Goal: Use online tool/utility: Utilize a website feature to perform a specific function

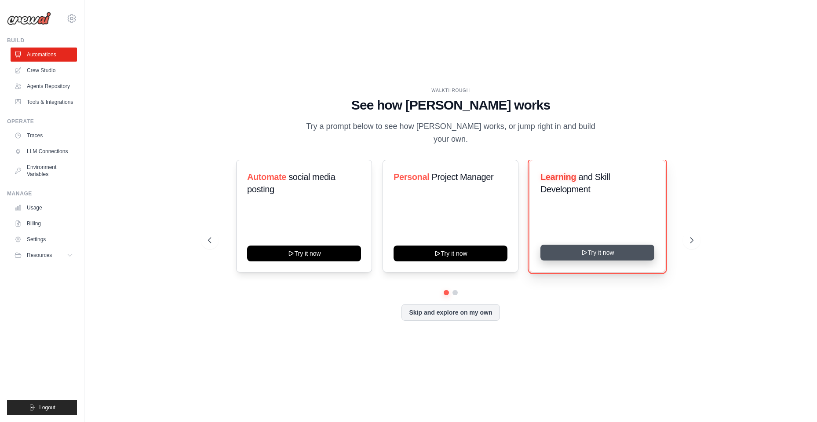
click at [597, 247] on button "Try it now" at bounding box center [598, 253] width 114 height 16
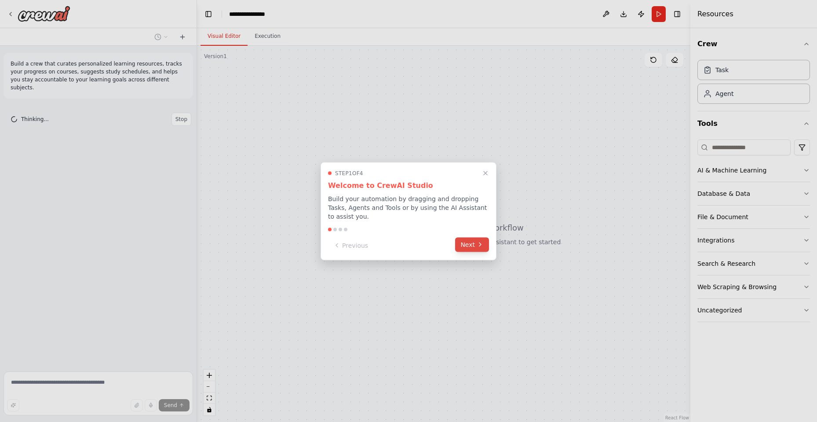
click at [467, 242] on button "Next" at bounding box center [472, 244] width 34 height 15
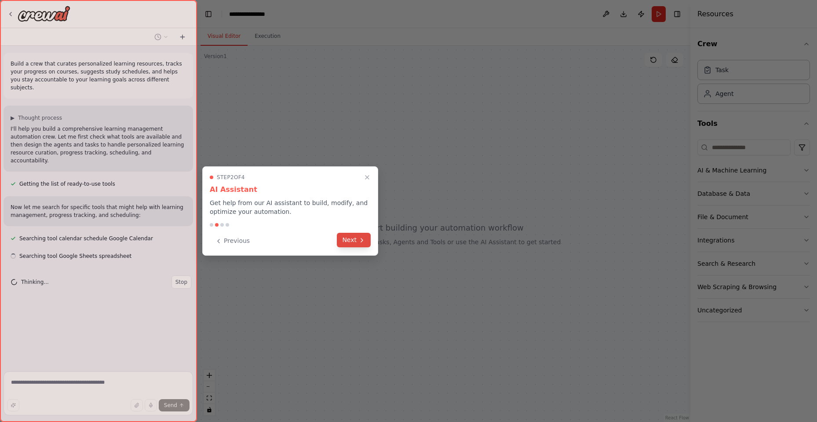
click at [355, 242] on button "Next" at bounding box center [354, 240] width 34 height 15
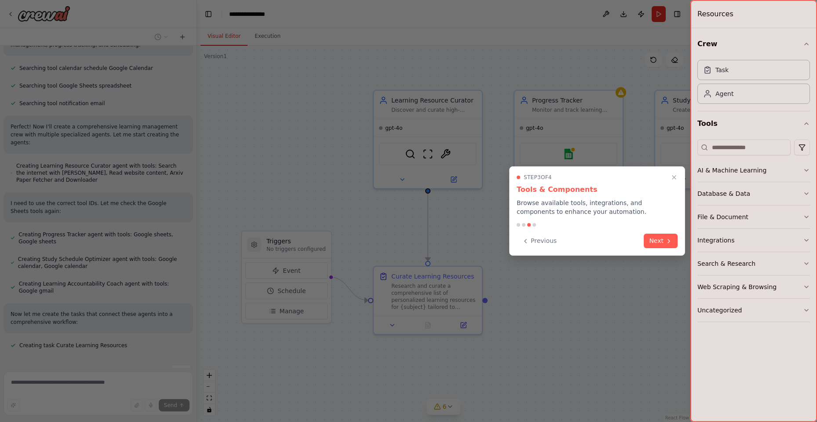
scroll to position [188, 0]
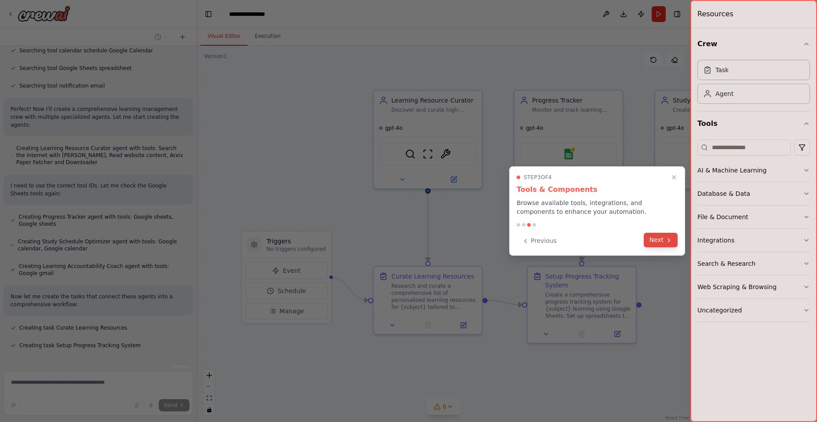
click at [658, 238] on button "Next" at bounding box center [661, 240] width 34 height 15
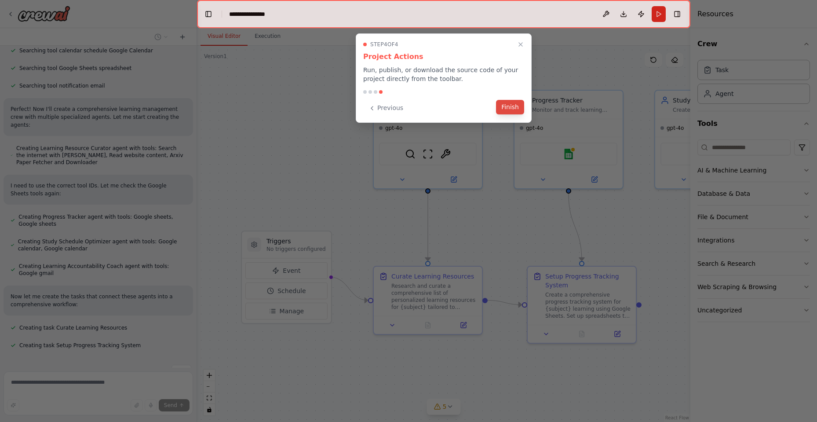
click at [509, 103] on button "Finish" at bounding box center [510, 107] width 28 height 15
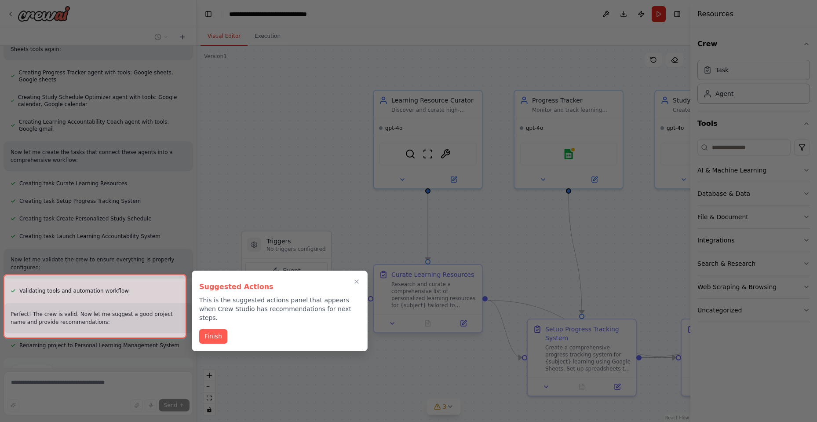
scroll to position [403, 0]
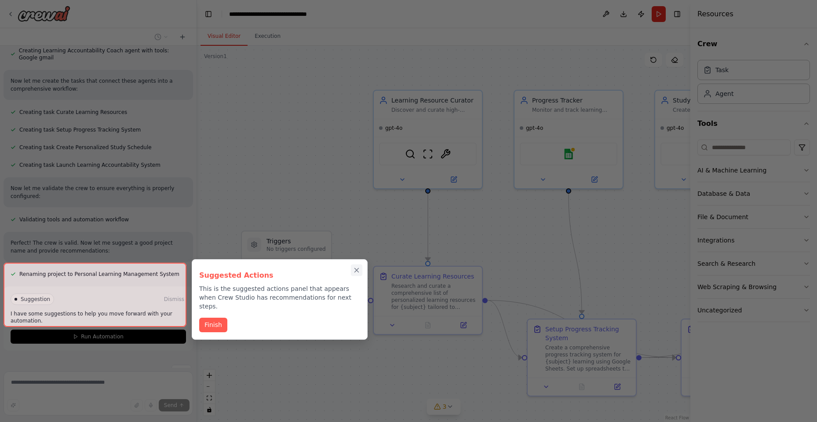
click at [355, 271] on icon "Close walkthrough" at bounding box center [357, 270] width 4 height 4
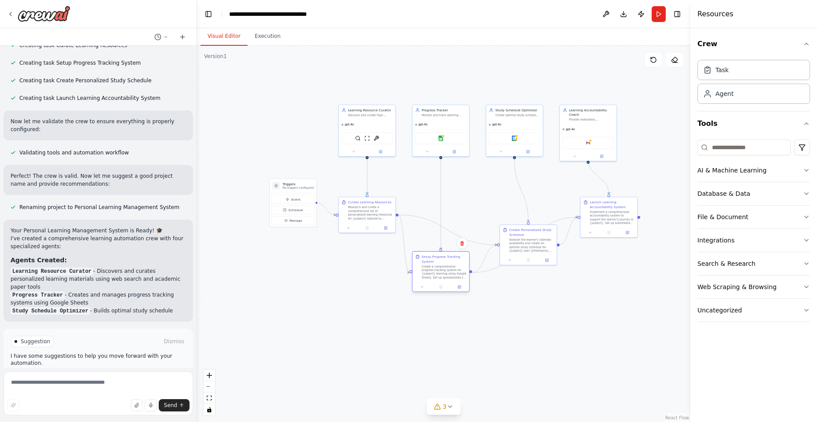
drag, startPoint x: 452, startPoint y: 263, endPoint x: 443, endPoint y: 292, distance: 29.5
click at [443, 292] on div "Setup Progress Tracking System Create a comprehensive progress tracking system …" at bounding box center [441, 271] width 58 height 41
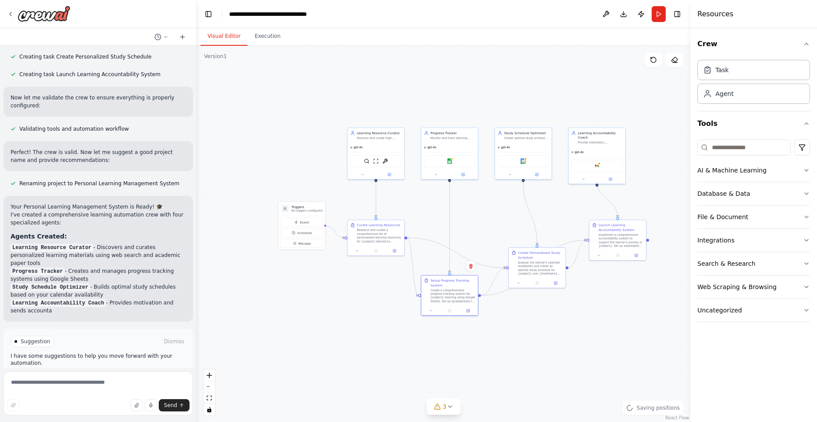
drag, startPoint x: 526, startPoint y: 267, endPoint x: 535, endPoint y: 290, distance: 24.5
click at [535, 290] on div ".deletable-edge-delete-btn { width: 20px; height: 20px; border: 0px solid #ffff…" at bounding box center [444, 234] width 494 height 376
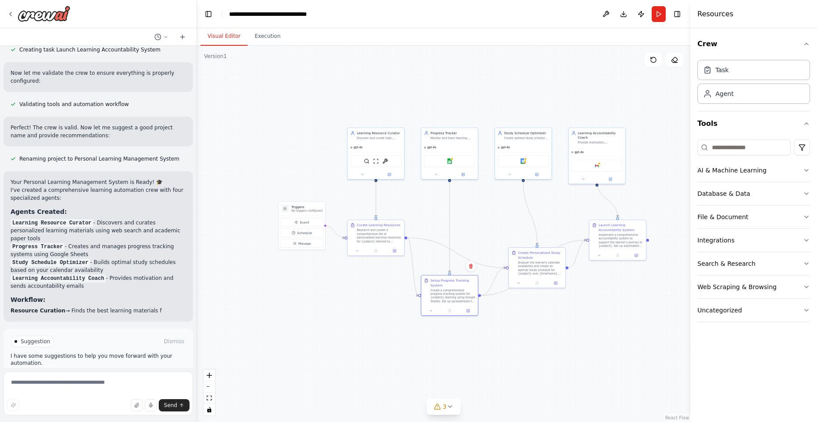
click at [538, 288] on div ".deletable-edge-delete-btn { width: 20px; height: 20px; border: 0px solid #ffff…" at bounding box center [444, 234] width 494 height 376
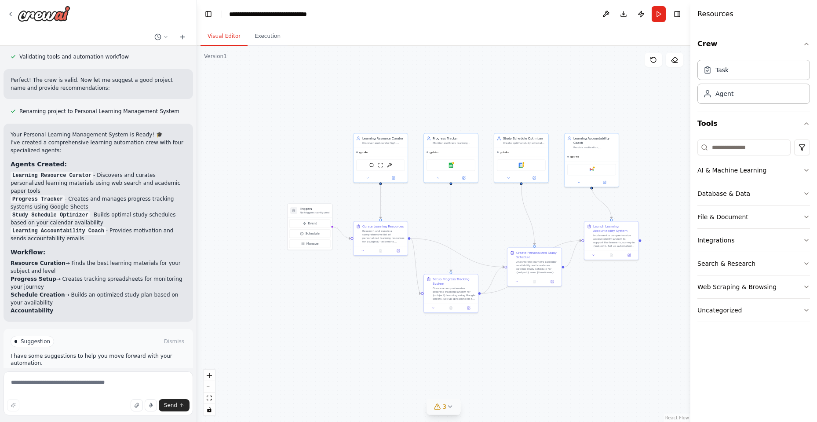
click at [450, 407] on icon at bounding box center [450, 407] width 4 height 2
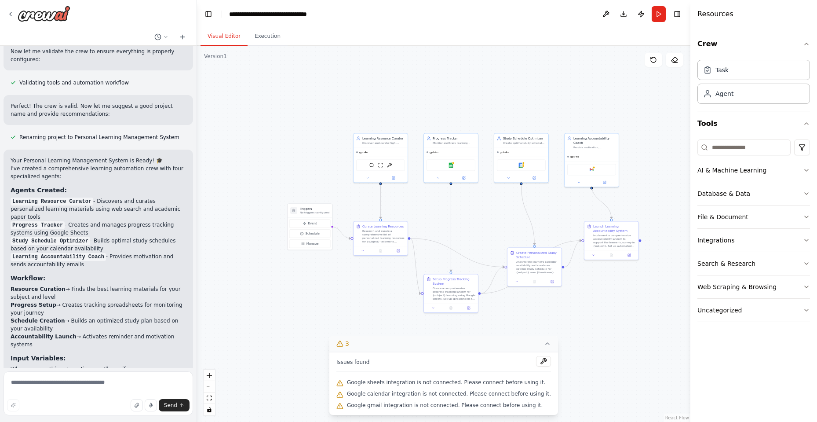
scroll to position [494, 0]
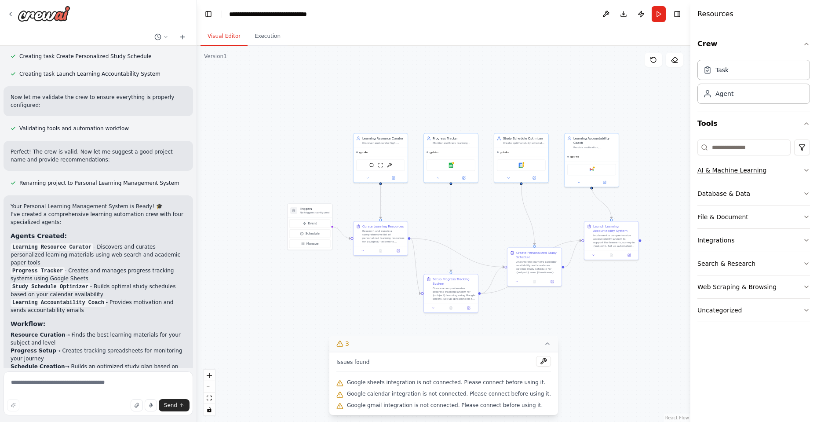
click at [806, 170] on icon "button" at bounding box center [806, 170] width 7 height 7
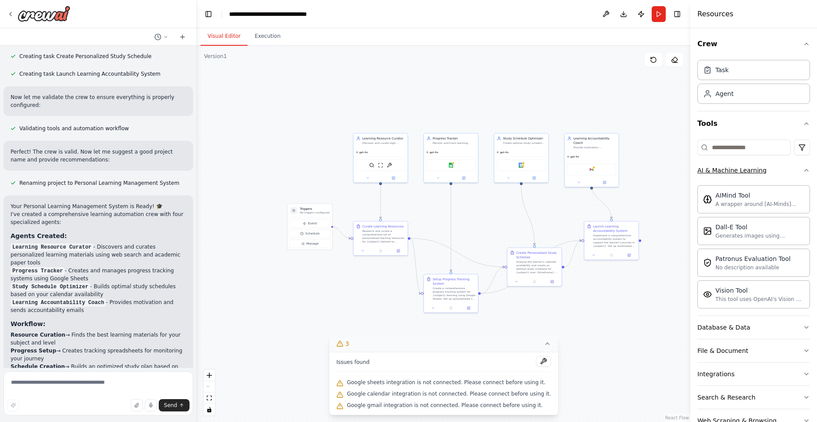
click at [803, 170] on icon "button" at bounding box center [806, 170] width 7 height 7
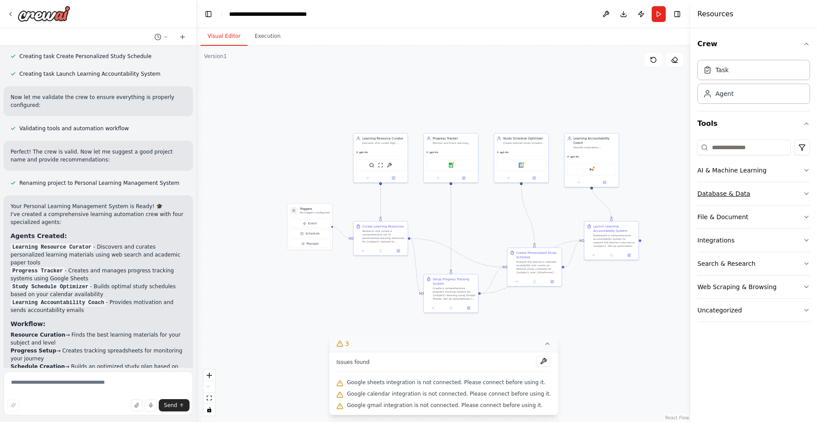
click at [805, 193] on icon "button" at bounding box center [807, 194] width 4 height 2
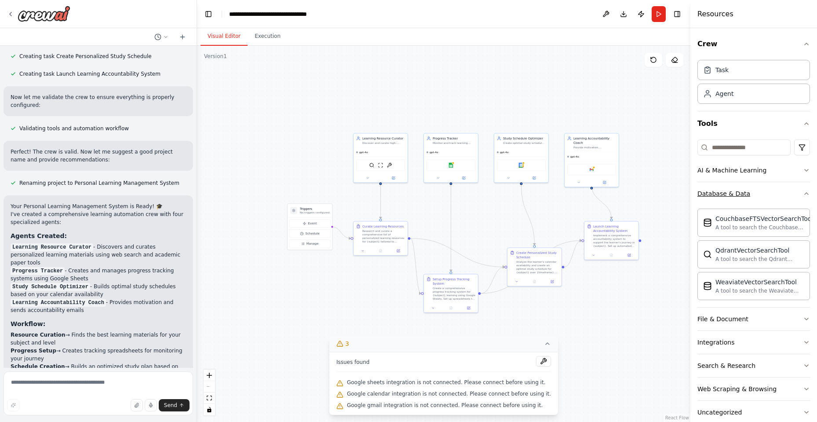
click at [805, 193] on div "Crew Task Agent Tools AI & Machine Learning Database & Data CouchbaseFTSVectorS…" at bounding box center [754, 225] width 127 height 394
click at [803, 194] on icon "button" at bounding box center [806, 193] width 7 height 7
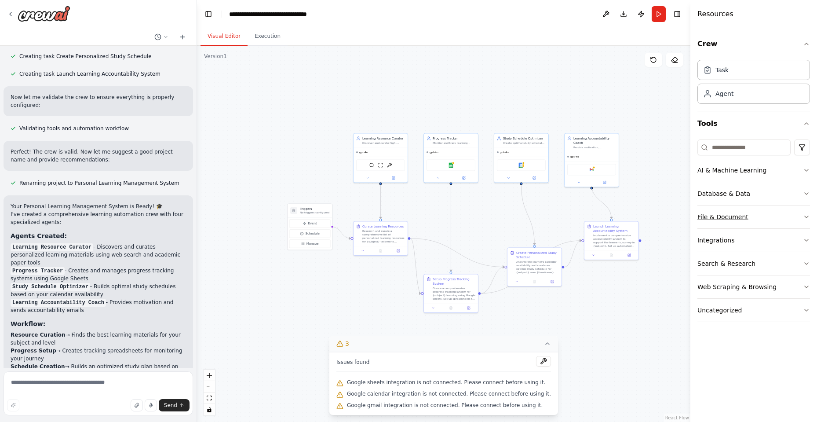
click at [805, 217] on icon "button" at bounding box center [806, 216] width 7 height 7
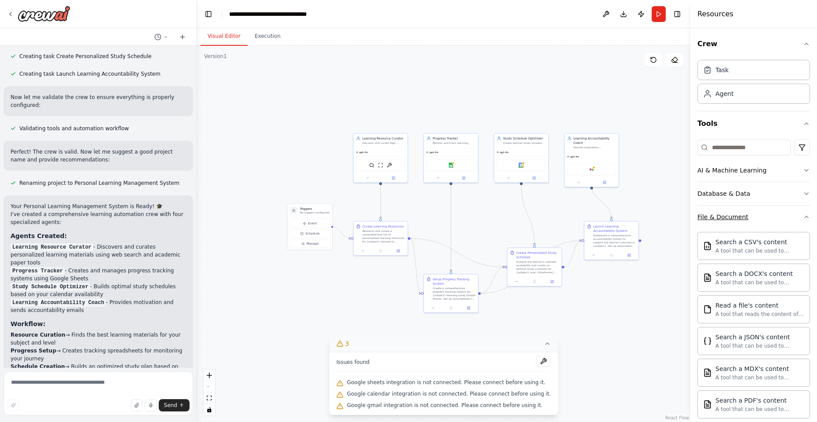
scroll to position [102, 0]
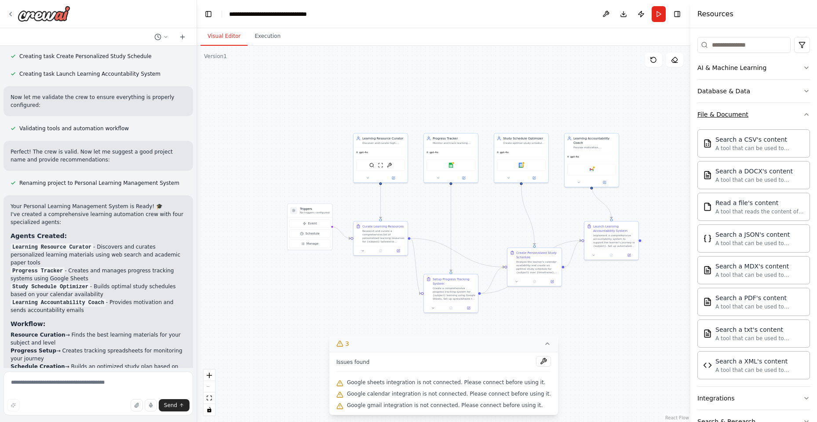
click at [803, 114] on icon "button" at bounding box center [806, 114] width 7 height 7
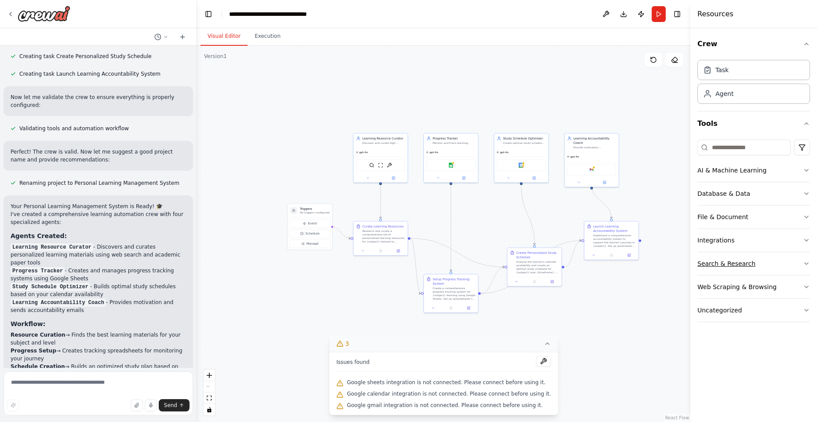
click at [807, 262] on icon "button" at bounding box center [806, 263] width 7 height 7
